Goal: Task Accomplishment & Management: Complete application form

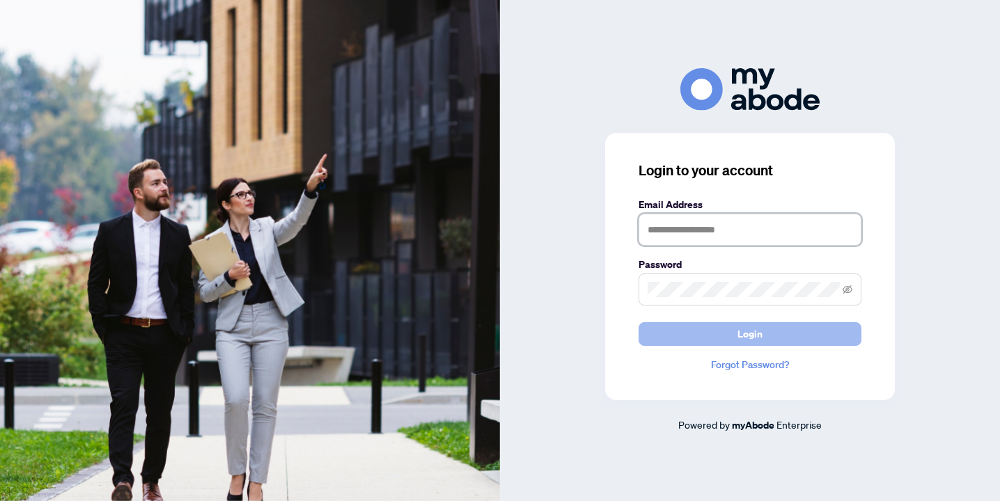
type input "**********"
click at [664, 329] on button "Login" at bounding box center [750, 334] width 223 height 24
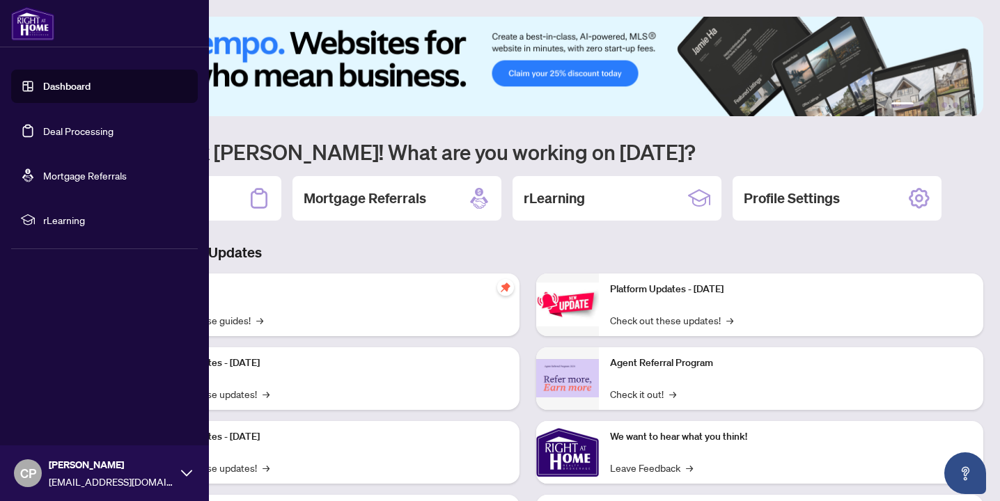
click at [76, 131] on link "Deal Processing" at bounding box center [78, 131] width 70 height 13
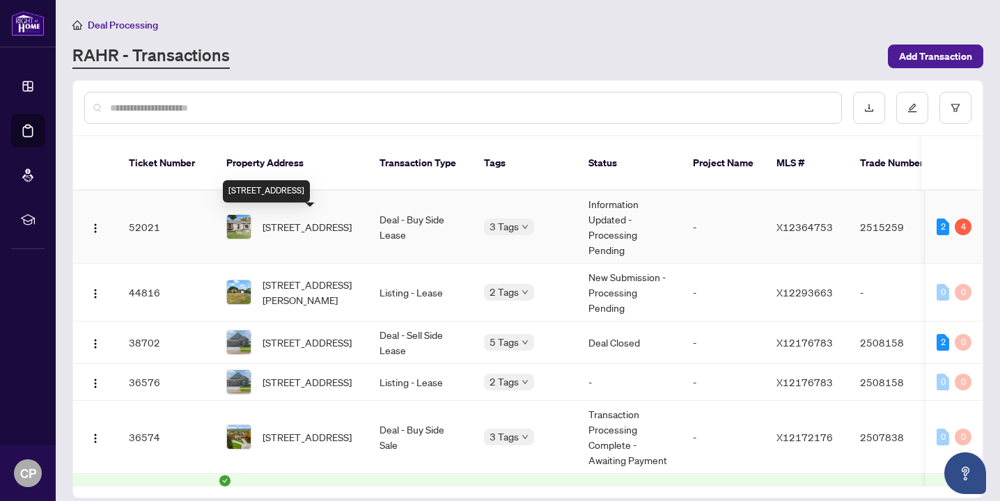
click at [286, 235] on span "[STREET_ADDRESS]" at bounding box center [307, 226] width 89 height 15
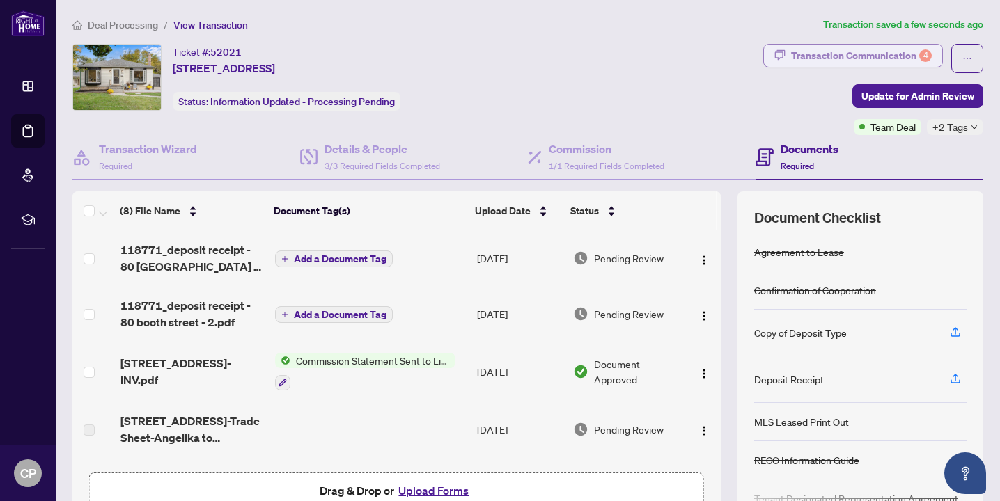
click at [845, 56] on div "Transaction Communication 4" at bounding box center [861, 56] width 141 height 22
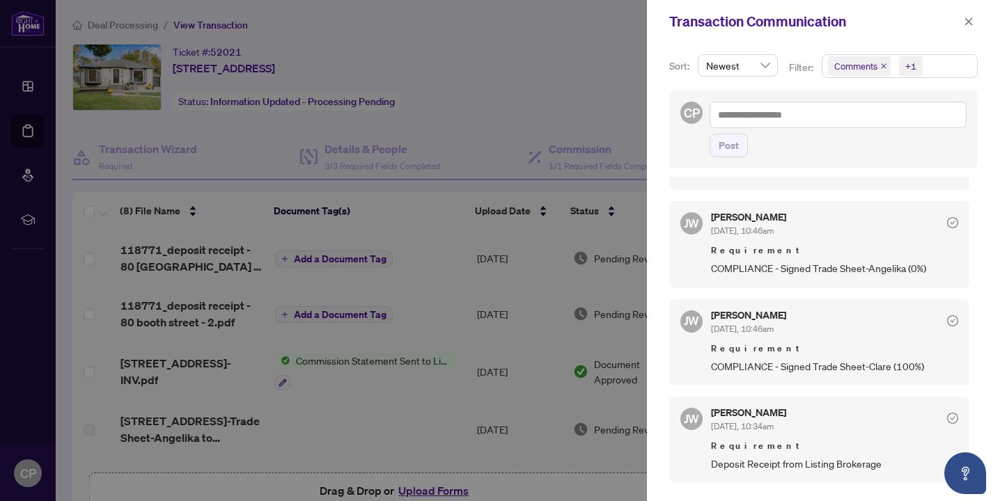
scroll to position [327, 0]
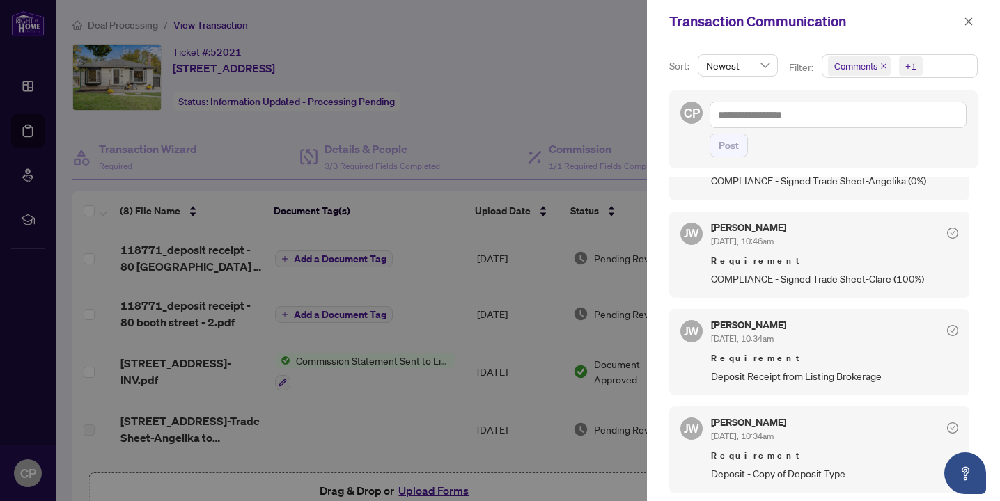
click at [809, 478] on span "Deposit - Copy of Deposit Type" at bounding box center [834, 474] width 247 height 16
copy span "Deposit - Copy of Deposit Type"
click at [553, 133] on div at bounding box center [500, 250] width 1000 height 501
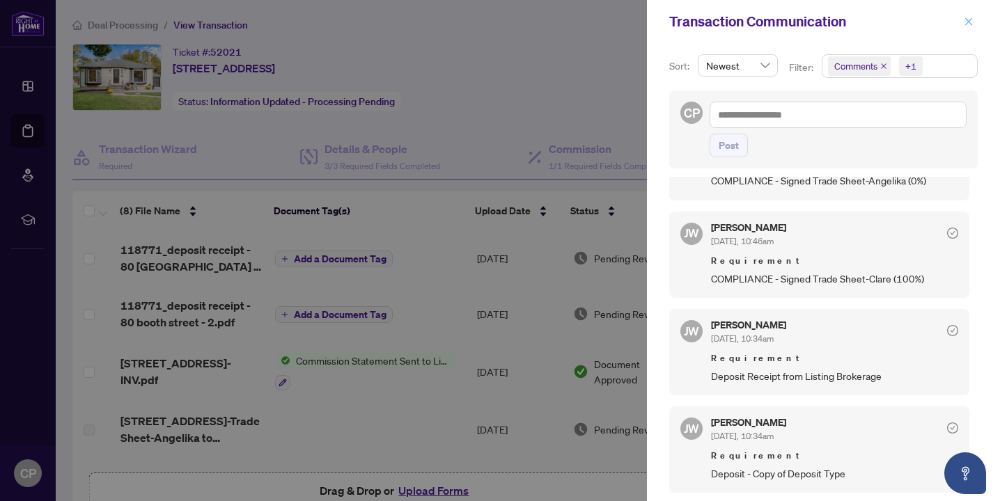
click at [969, 17] on icon "close" at bounding box center [969, 22] width 10 height 10
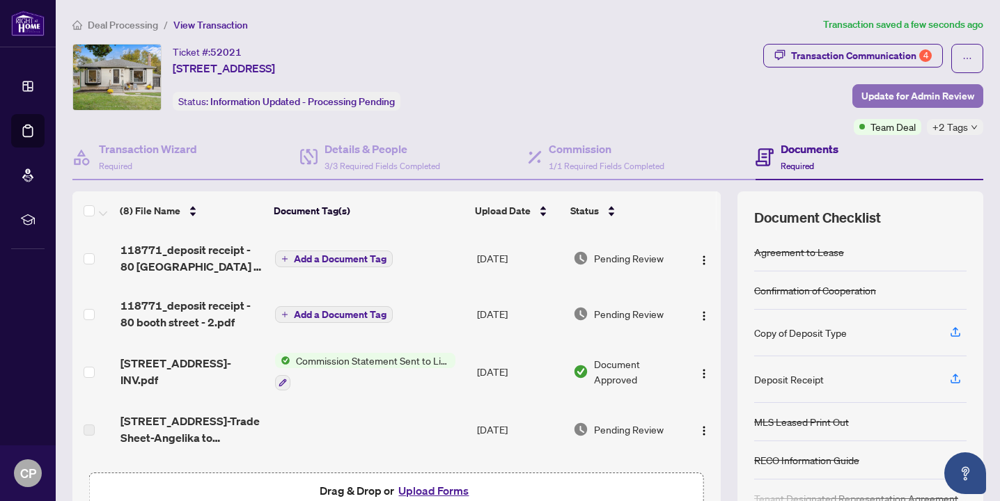
click at [923, 93] on span "Update for Admin Review" at bounding box center [917, 96] width 113 height 22
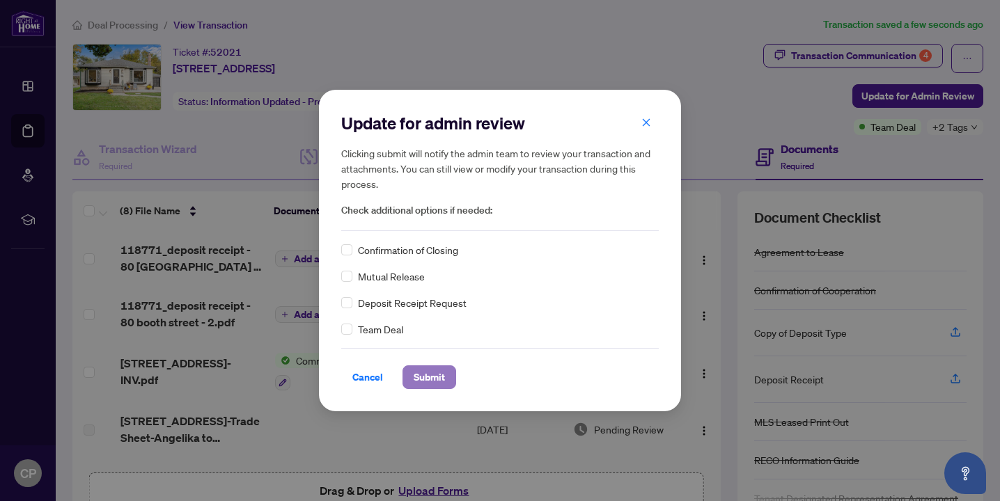
click at [428, 381] on span "Submit" at bounding box center [429, 377] width 31 height 22
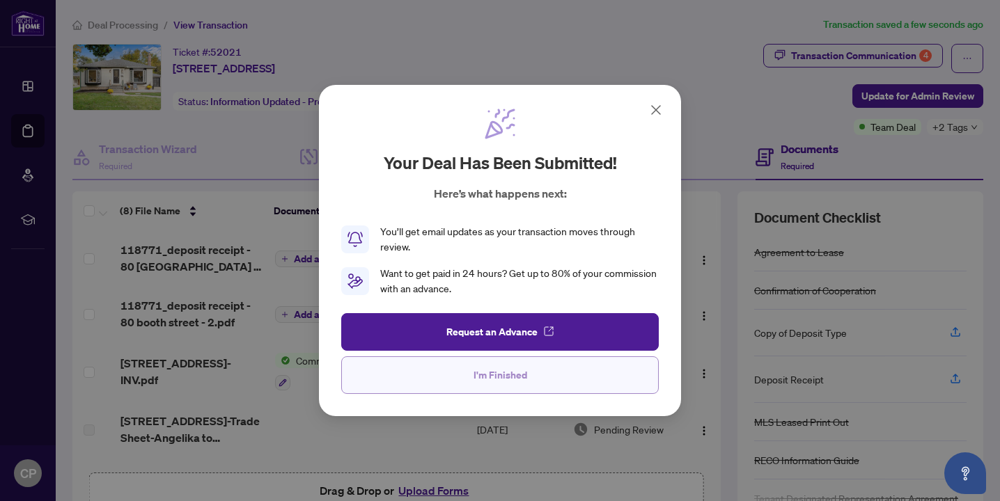
click at [556, 370] on button "I'm Finished" at bounding box center [500, 376] width 318 height 38
